Goal: Task Accomplishment & Management: Manage account settings

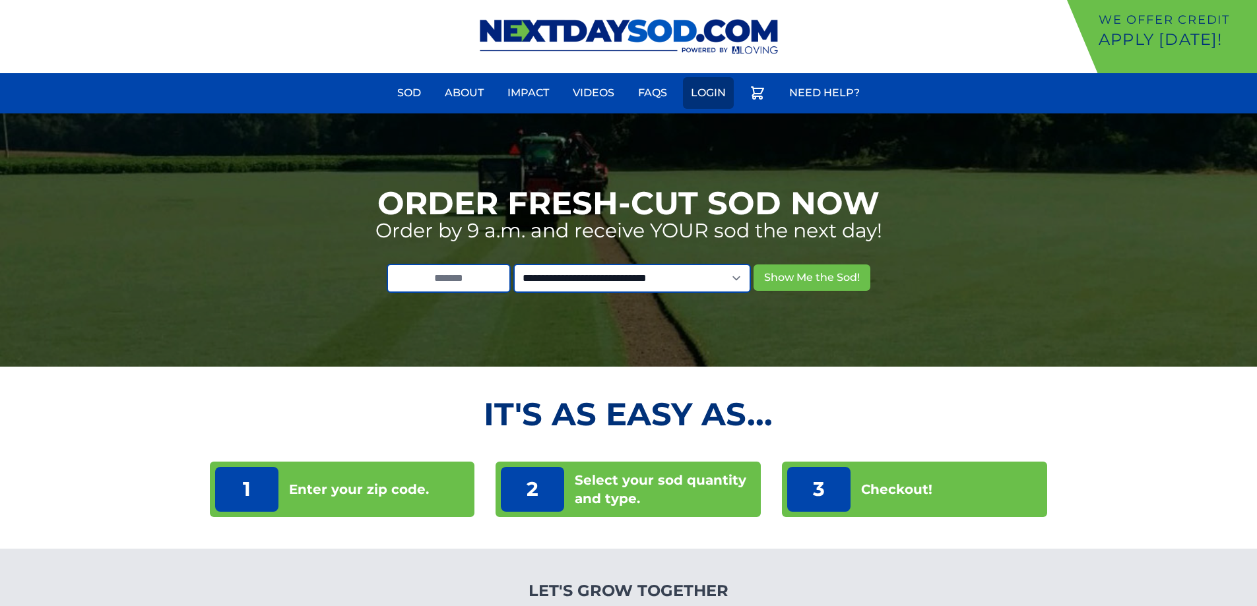
click at [708, 92] on link "Login" at bounding box center [708, 93] width 51 height 32
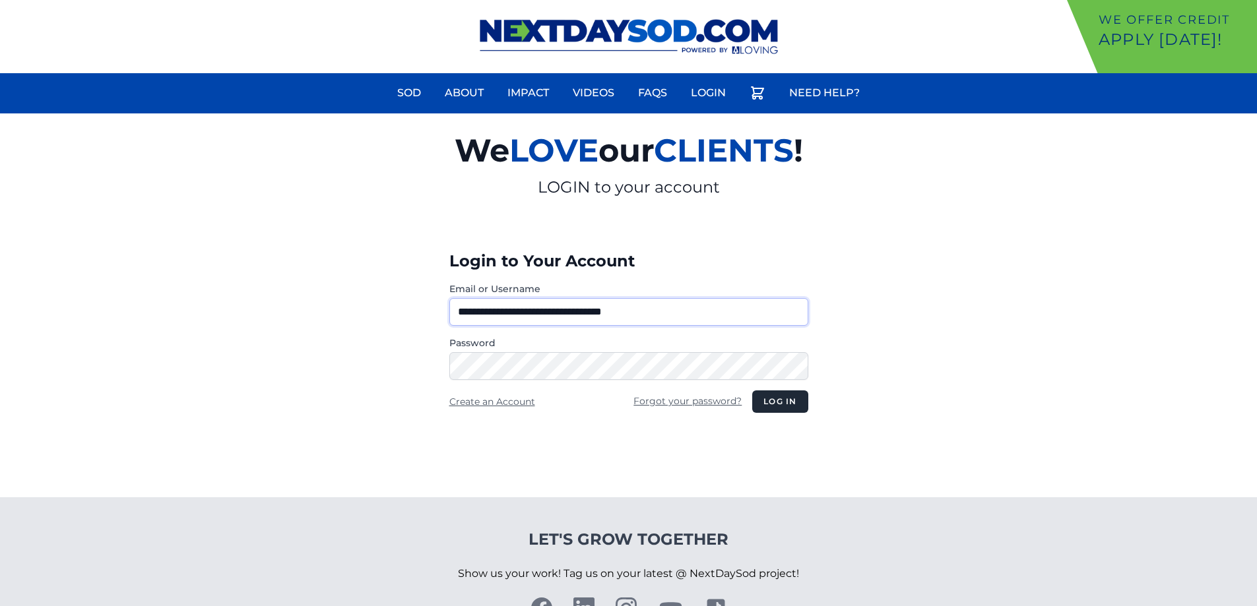
click at [522, 315] on input "**********" at bounding box center [628, 312] width 359 height 28
type input "**********"
click at [785, 403] on button "Log in" at bounding box center [779, 402] width 55 height 22
